Goal: Task Accomplishment & Management: Manage account settings

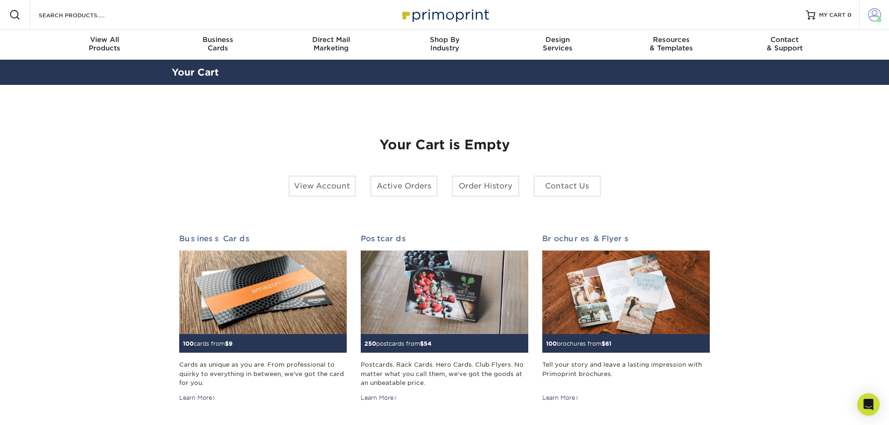
click at [873, 12] on span at bounding box center [874, 14] width 13 height 13
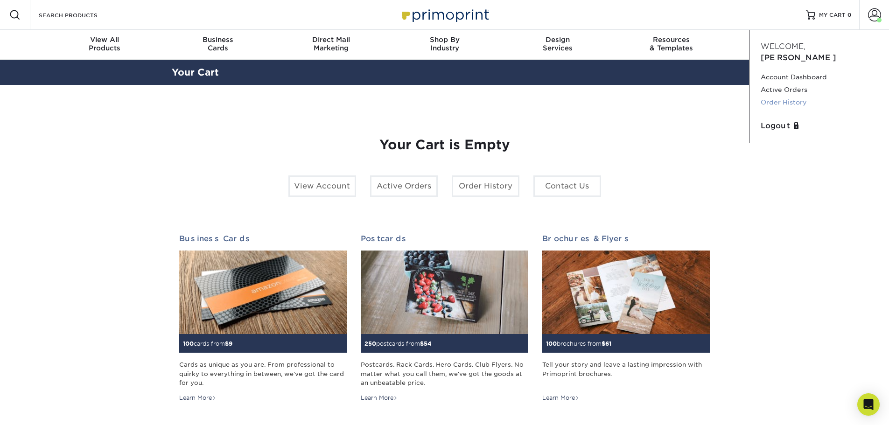
click at [793, 96] on link "Order History" at bounding box center [819, 102] width 117 height 13
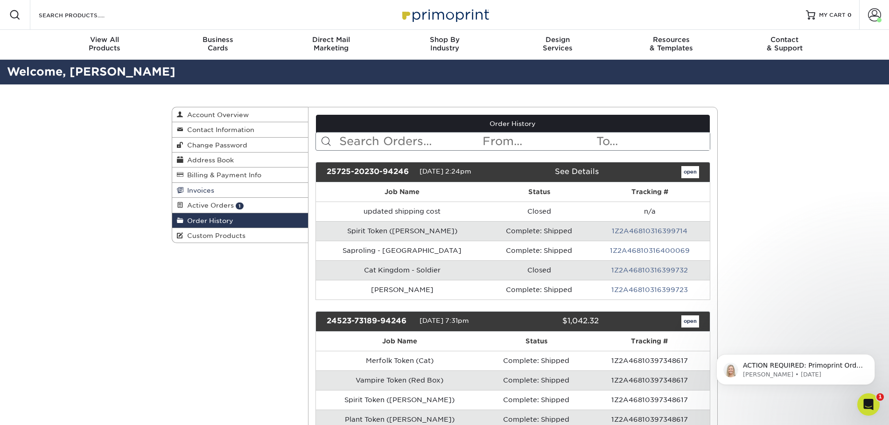
click at [205, 190] on span "Invoices" at bounding box center [198, 190] width 31 height 7
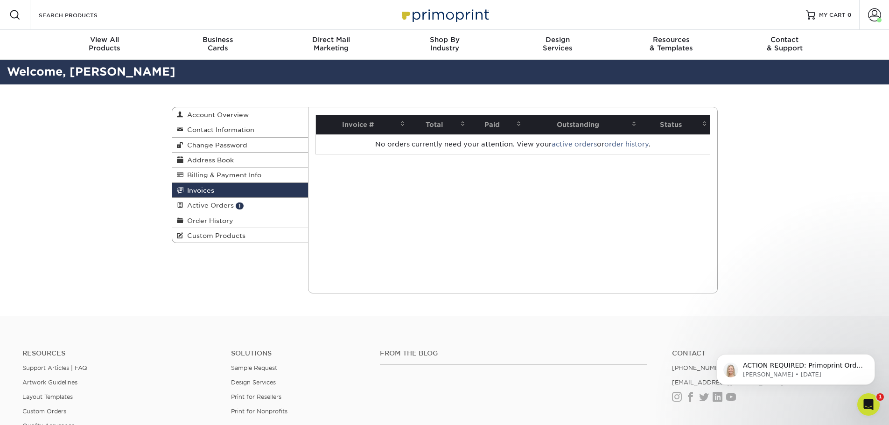
click at [205, 190] on span "Invoices" at bounding box center [198, 190] width 31 height 7
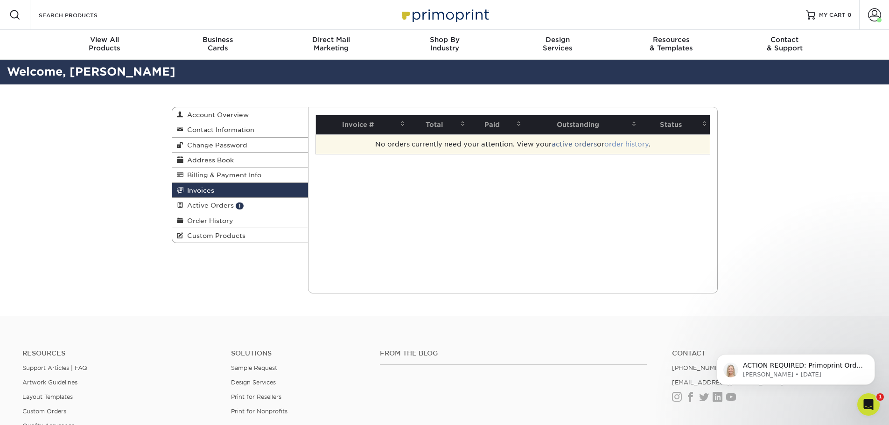
click at [616, 143] on link "order history" at bounding box center [627, 144] width 44 height 7
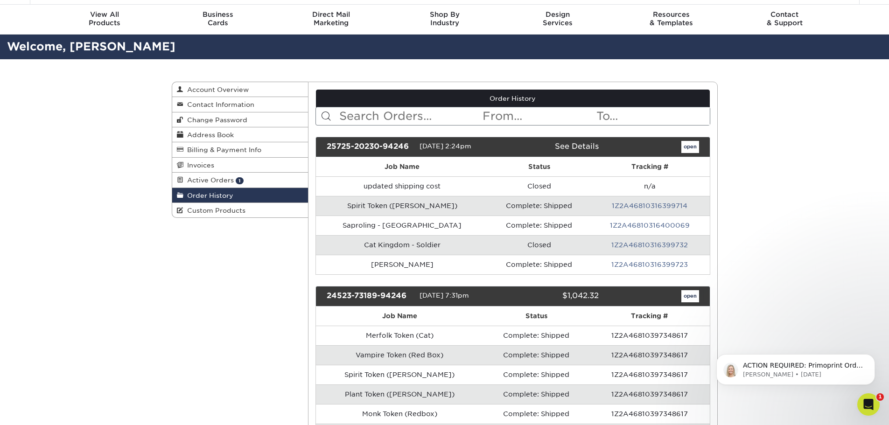
scroll to position [47, 0]
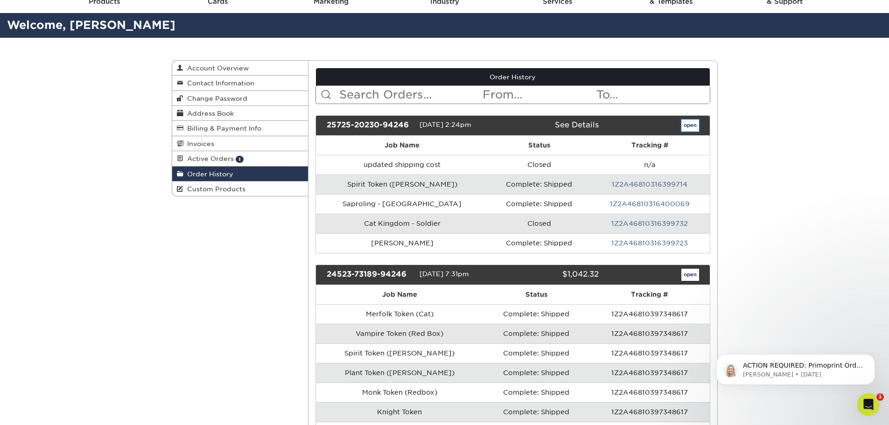
click at [690, 126] on link "open" at bounding box center [691, 126] width 18 height 12
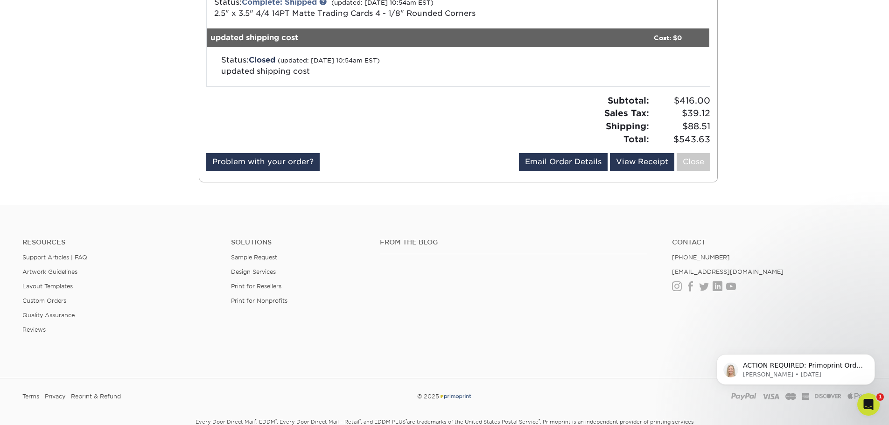
scroll to position [396, 0]
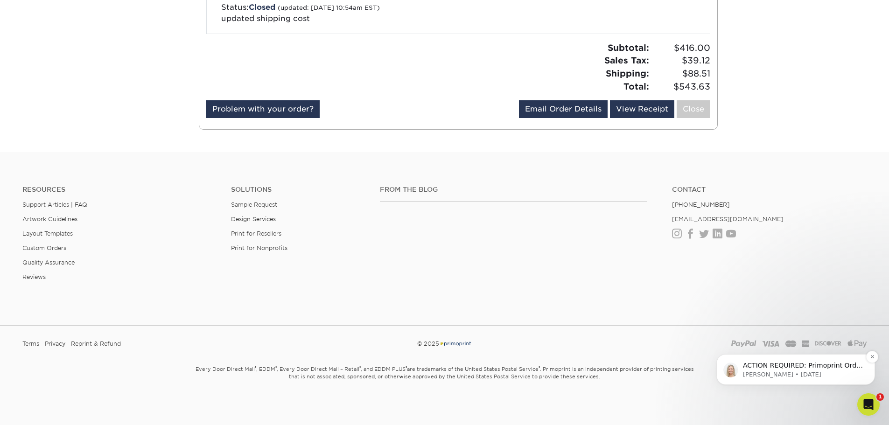
click at [789, 371] on p "[PERSON_NAME] • [DATE]" at bounding box center [803, 375] width 120 height 8
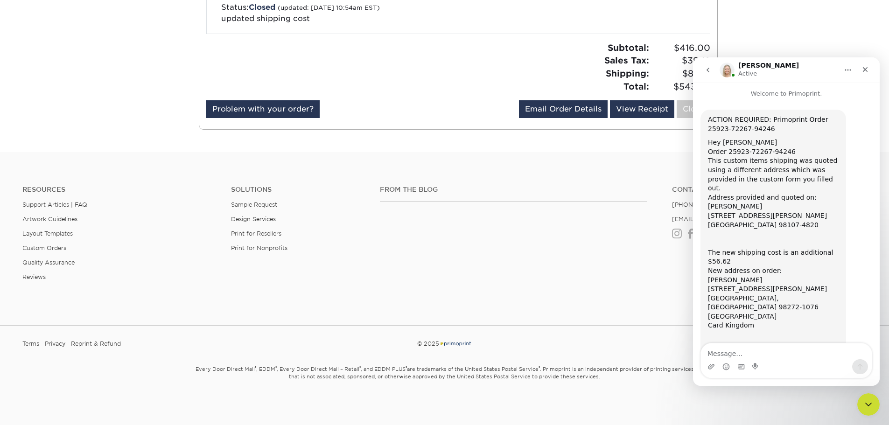
scroll to position [0, 0]
click at [789, 208] on div "Hey [PERSON_NAME] Order 25923-72267-94246 This custom items shipping was quoted…" at bounding box center [773, 186] width 131 height 92
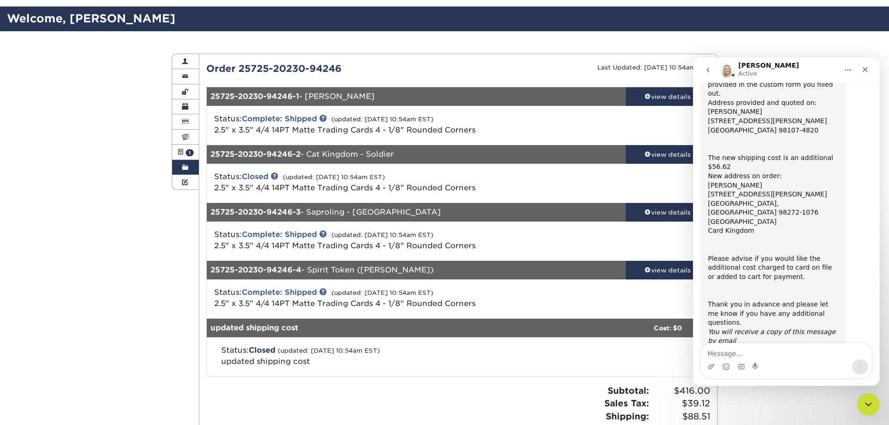
scroll to position [47, 0]
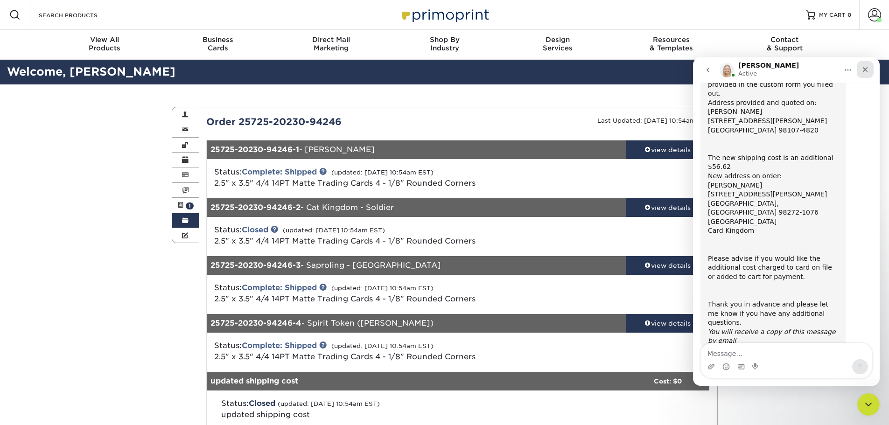
click at [865, 73] on icon "Close" at bounding box center [865, 69] width 7 height 7
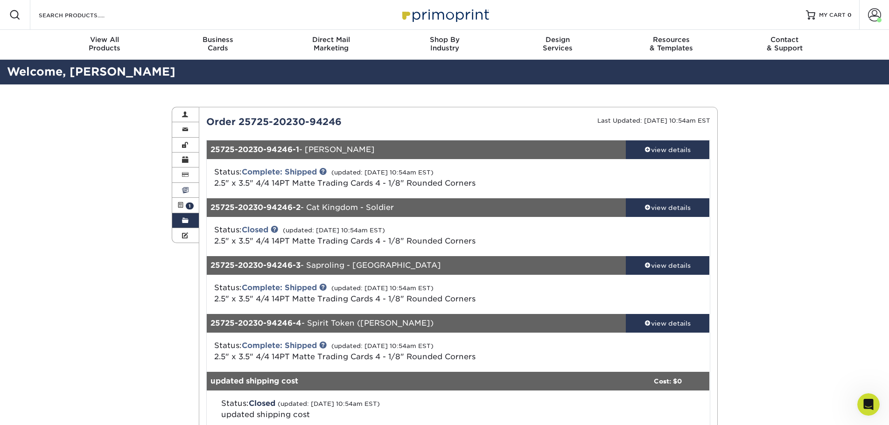
click at [187, 190] on span at bounding box center [185, 190] width 7 height 7
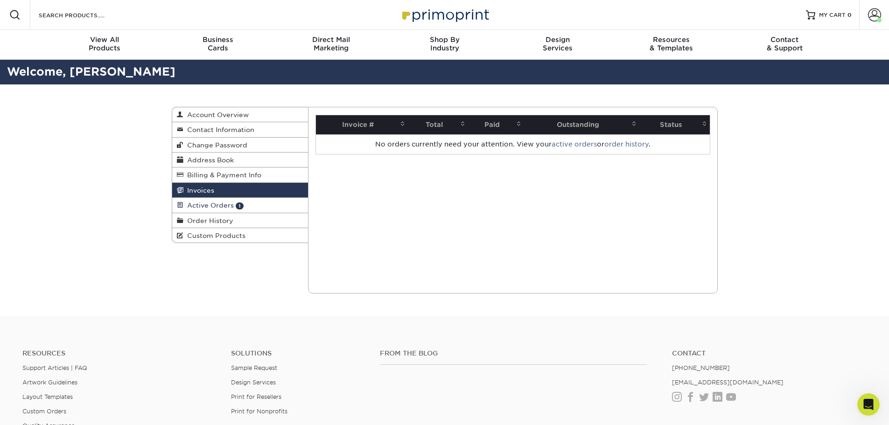
click at [192, 206] on span "Active Orders" at bounding box center [208, 205] width 50 height 7
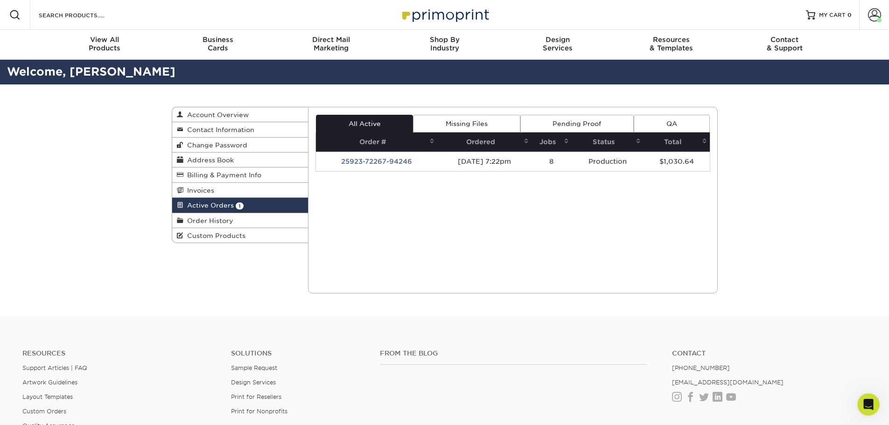
click at [474, 124] on link "Missing Files" at bounding box center [466, 124] width 107 height 18
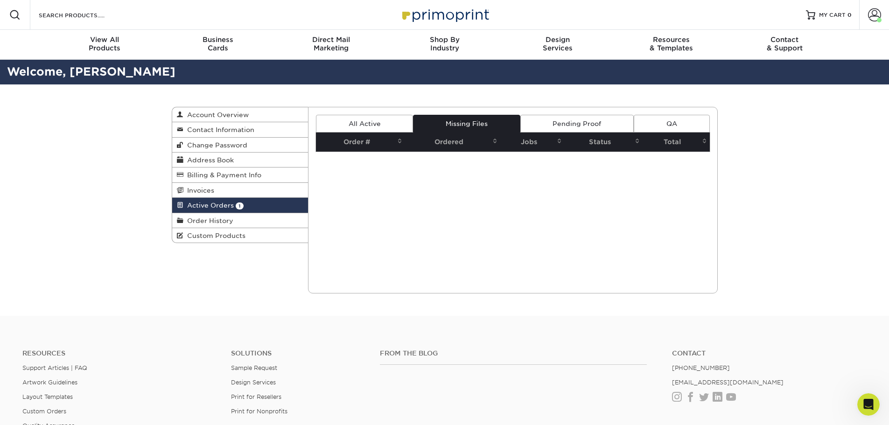
click at [575, 123] on link "Pending Proof" at bounding box center [577, 124] width 113 height 18
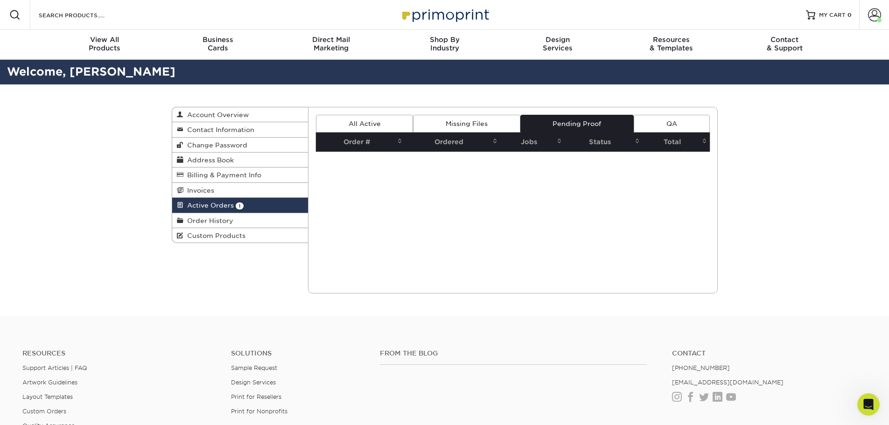
click at [664, 119] on link "QA" at bounding box center [672, 124] width 76 height 18
click at [200, 189] on span "Invoices" at bounding box center [198, 190] width 31 height 7
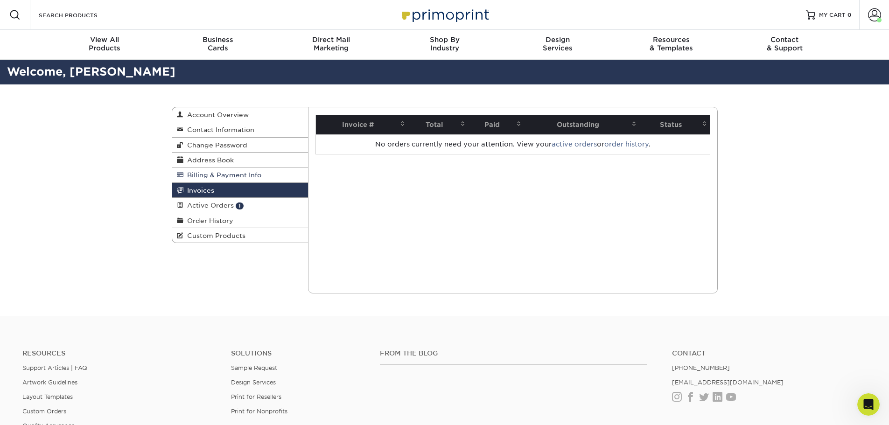
click at [206, 177] on span "Billing & Payment Info" at bounding box center [222, 174] width 78 height 7
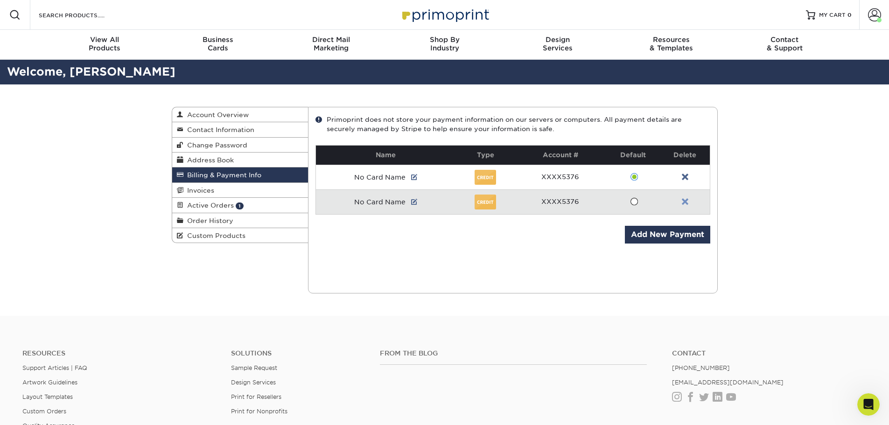
click at [684, 200] on link at bounding box center [685, 201] width 7 height 7
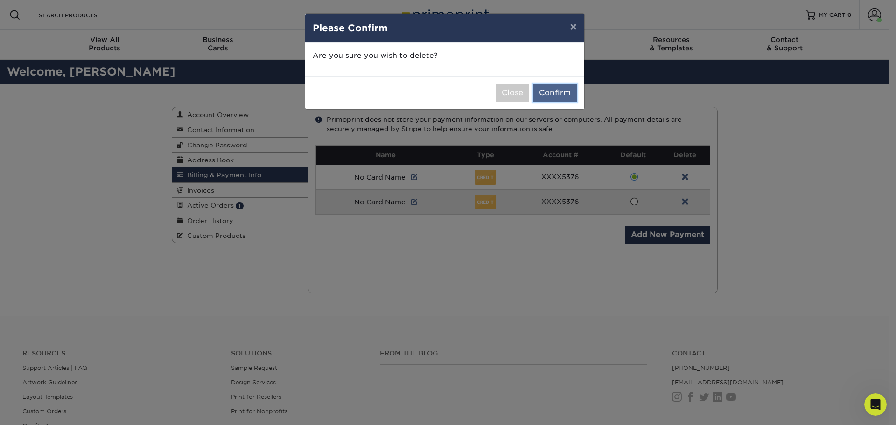
drag, startPoint x: 556, startPoint y: 88, endPoint x: 537, endPoint y: 97, distance: 20.3
click at [556, 89] on button "Confirm" at bounding box center [555, 93] width 44 height 18
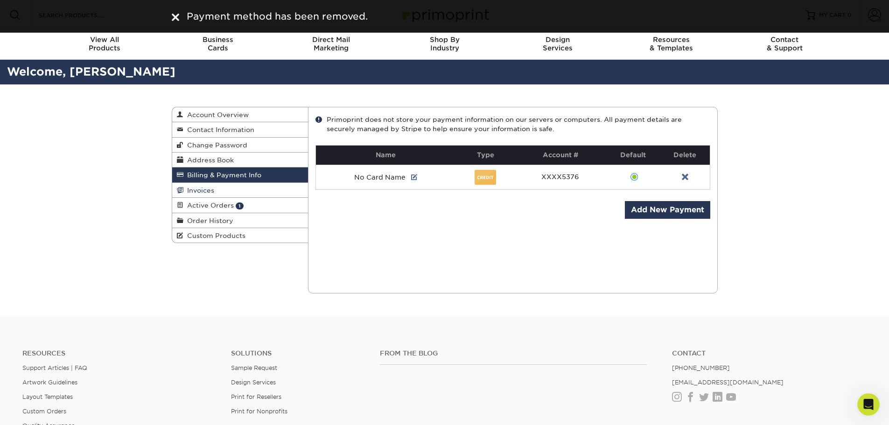
click at [192, 188] on span "Invoices" at bounding box center [198, 190] width 31 height 7
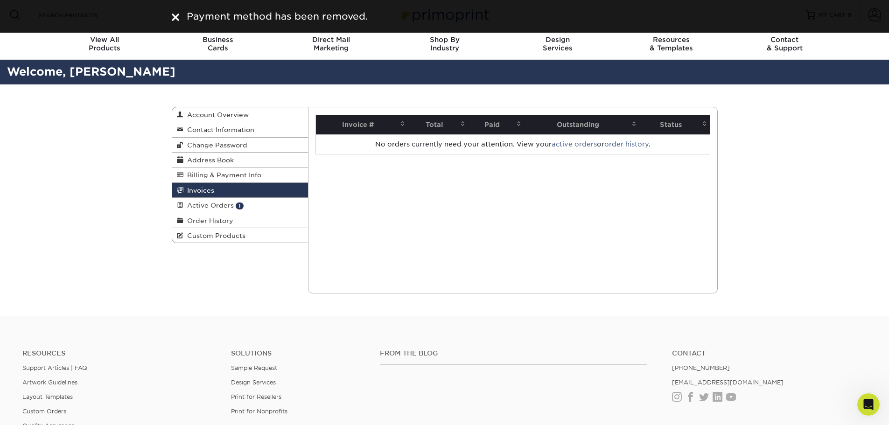
click at [192, 188] on span "Invoices" at bounding box center [198, 190] width 31 height 7
click at [193, 216] on link "Order History" at bounding box center [240, 220] width 136 height 15
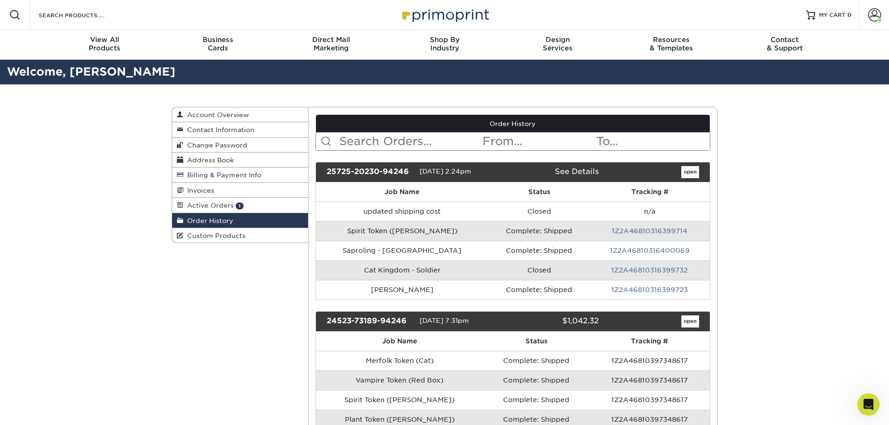
click at [209, 176] on span "Billing & Payment Info" at bounding box center [222, 174] width 78 height 7
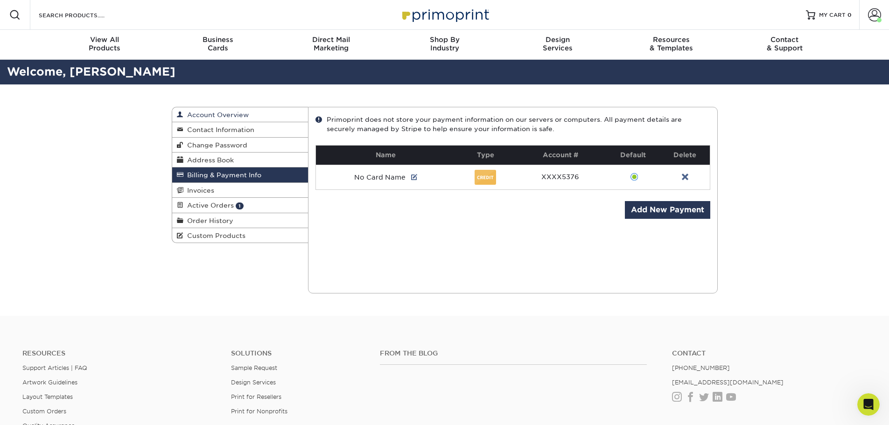
click at [221, 115] on span "Account Overview" at bounding box center [215, 114] width 65 height 7
